Goal: Find specific page/section: Find specific page/section

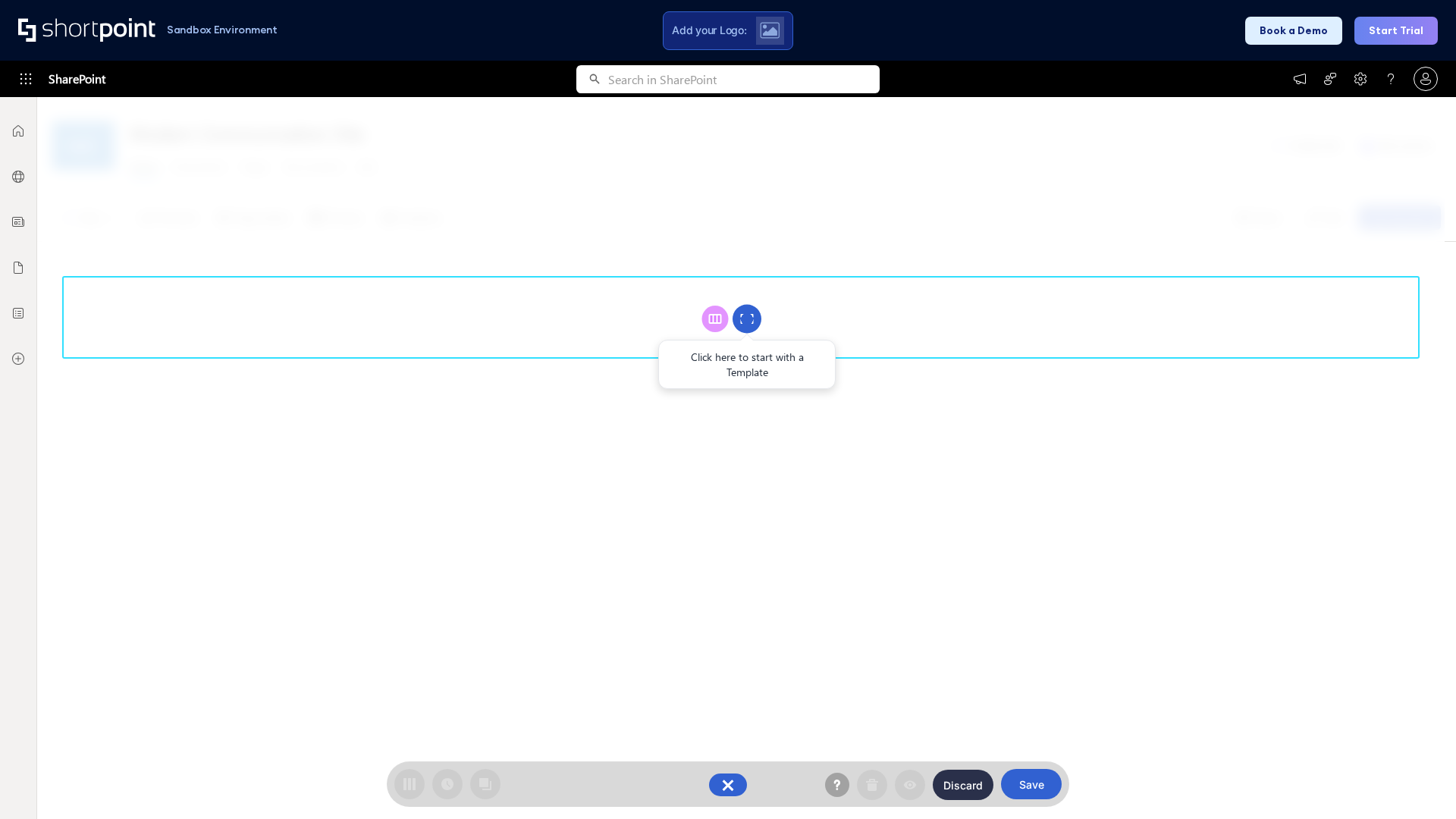
click at [747, 318] on circle at bounding box center [747, 319] width 29 height 29
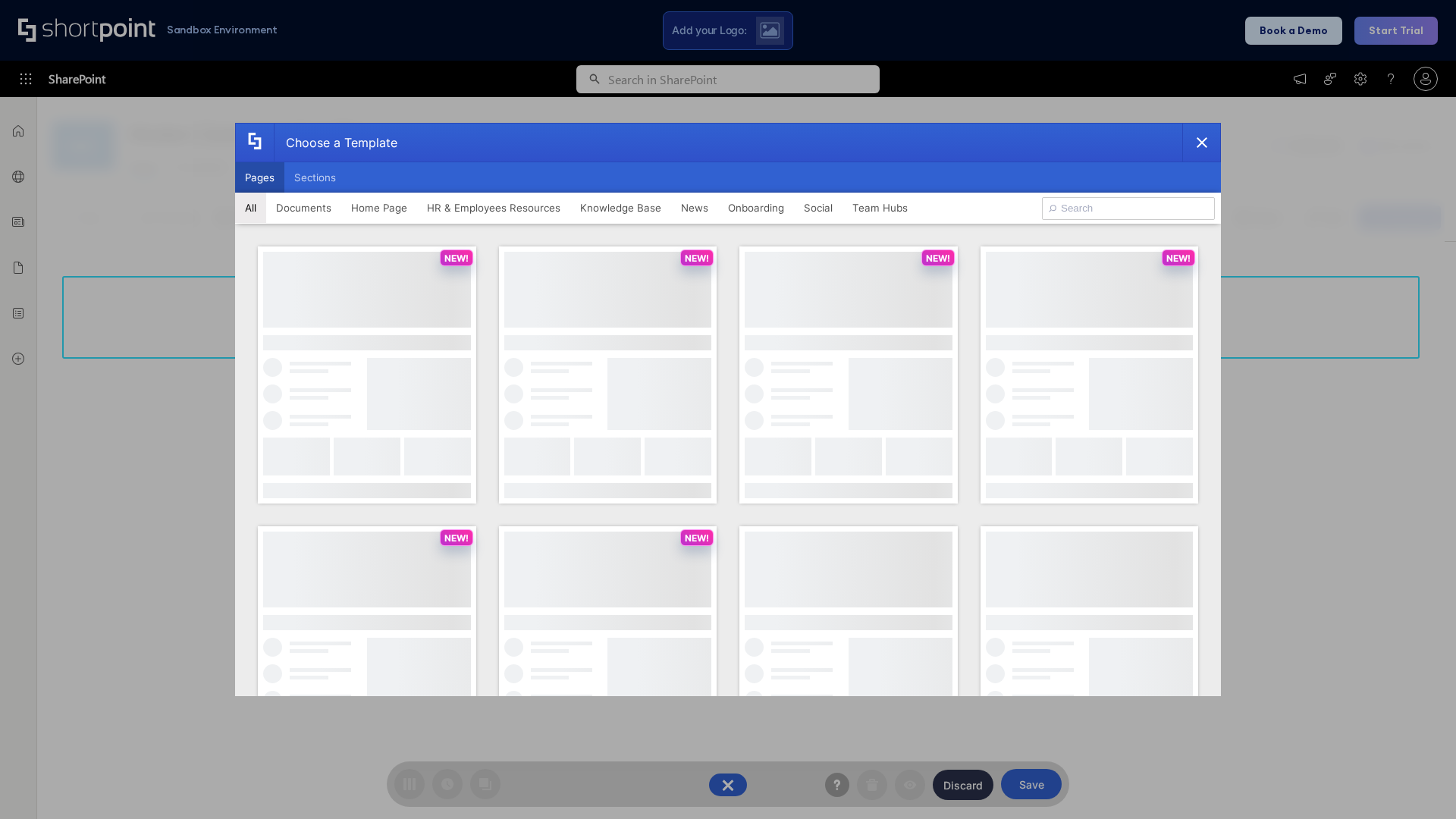
click at [260, 178] on button "Pages" at bounding box center [260, 177] width 49 height 31
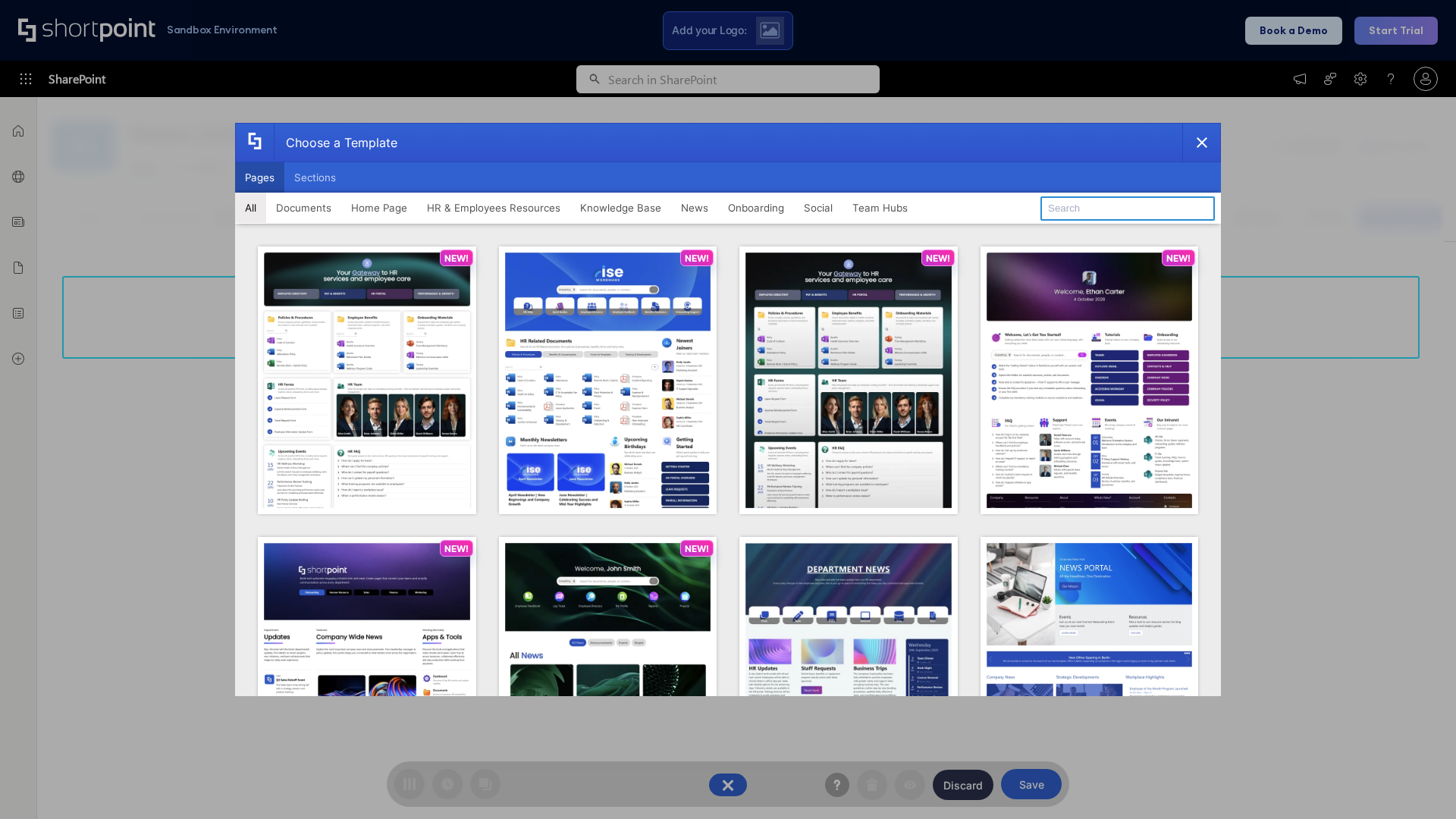
type input "HR 4"
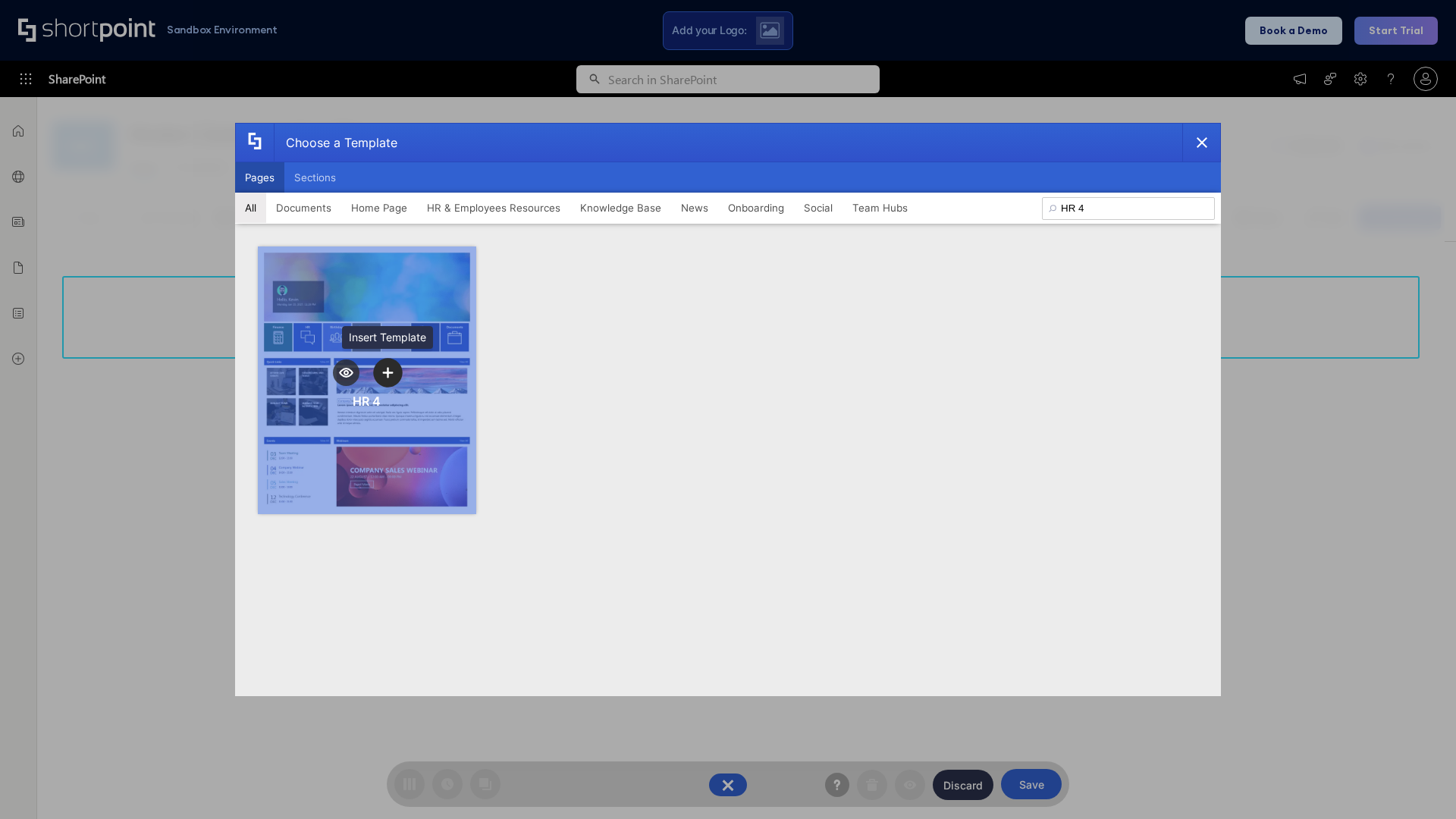
click at [387, 372] on icon "template selector" at bounding box center [388, 372] width 11 height 11
